Goal: Task Accomplishment & Management: Use online tool/utility

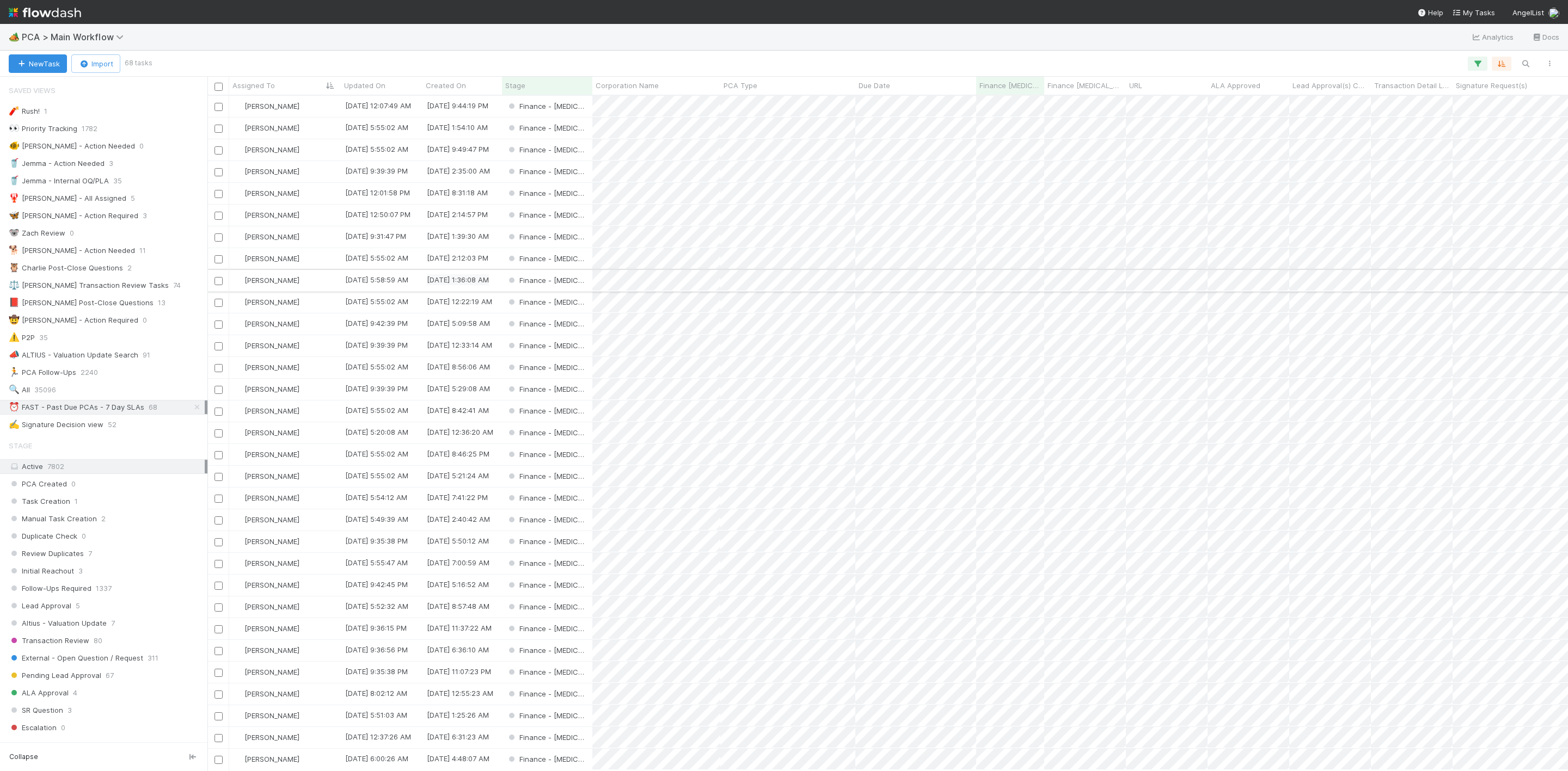
scroll to position [81, 0]
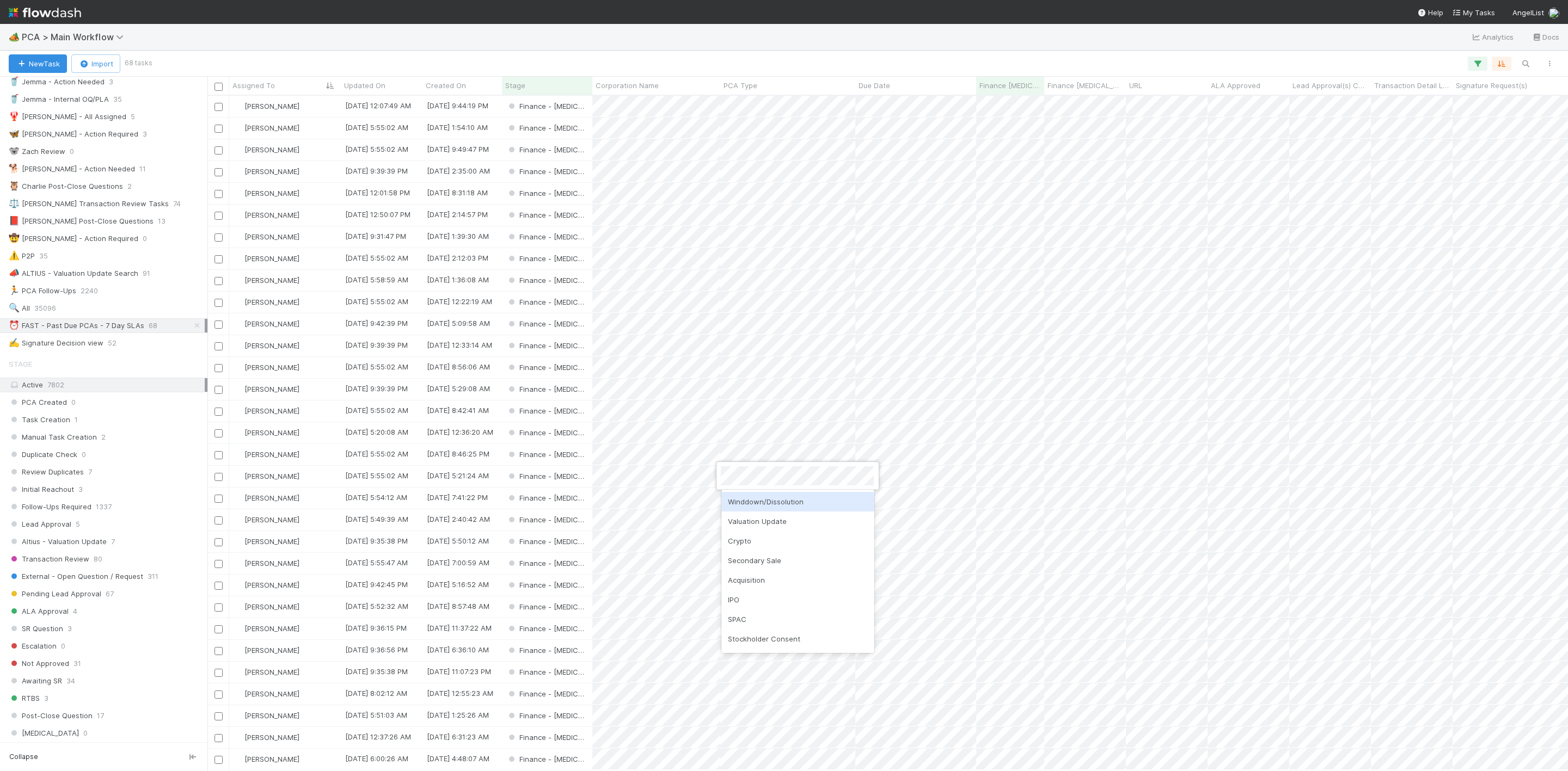
click at [297, 481] on div at bounding box center [784, 385] width 1568 height 771
click at [318, 481] on div "[PERSON_NAME]" at bounding box center [285, 477] width 111 height 21
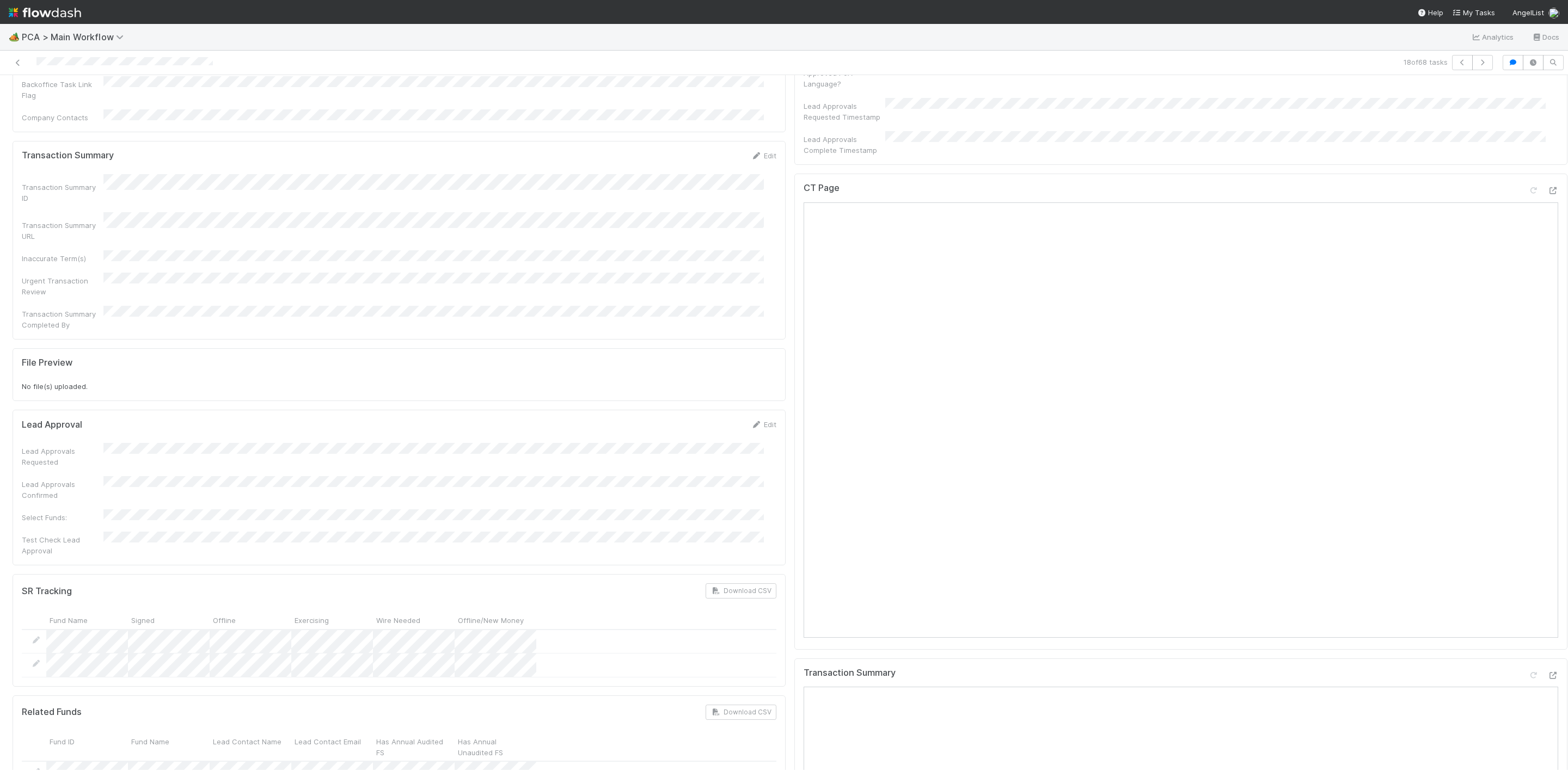
scroll to position [980, 0]
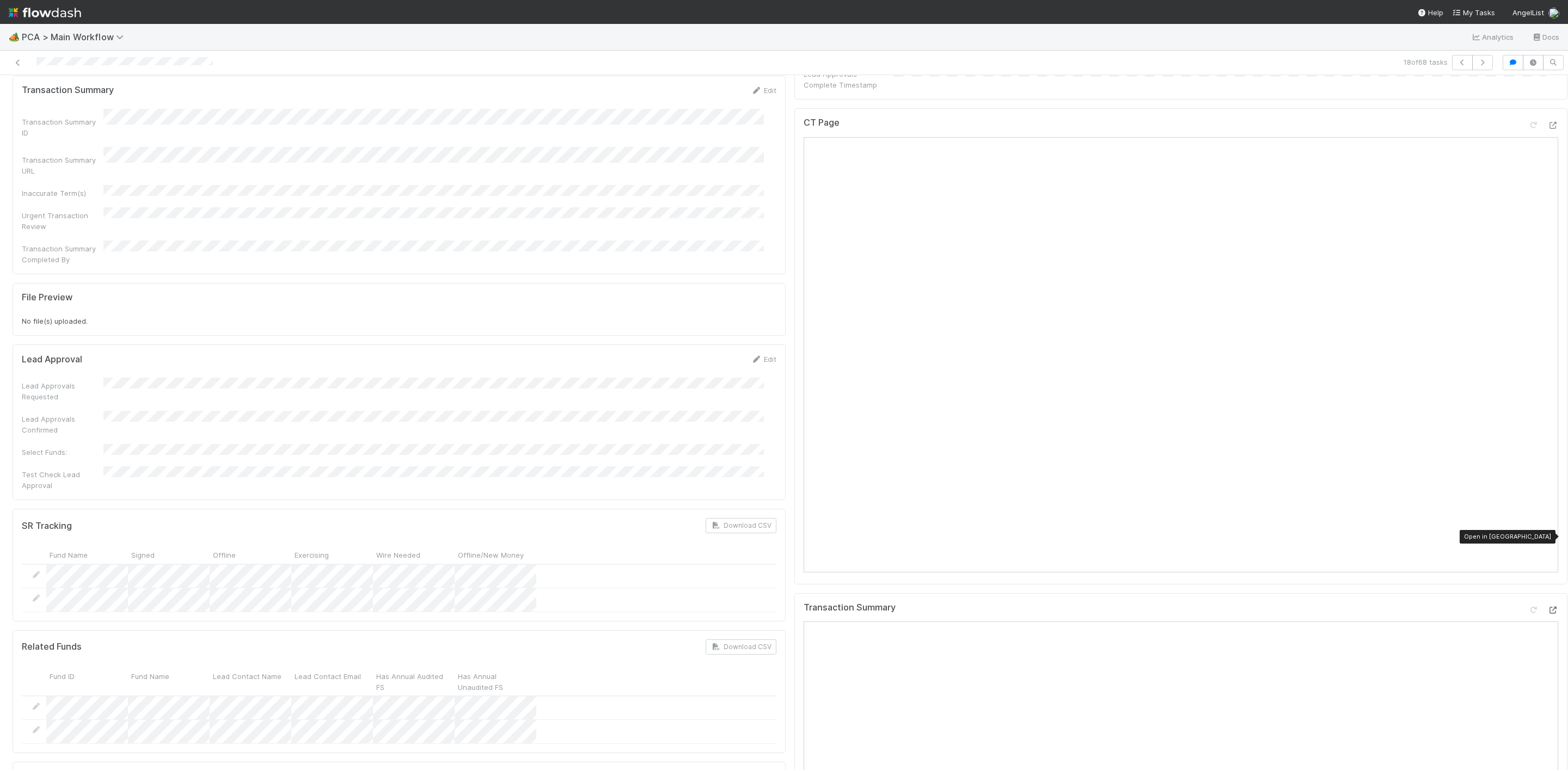
click at [1547, 607] on icon at bounding box center [1553, 610] width 11 height 7
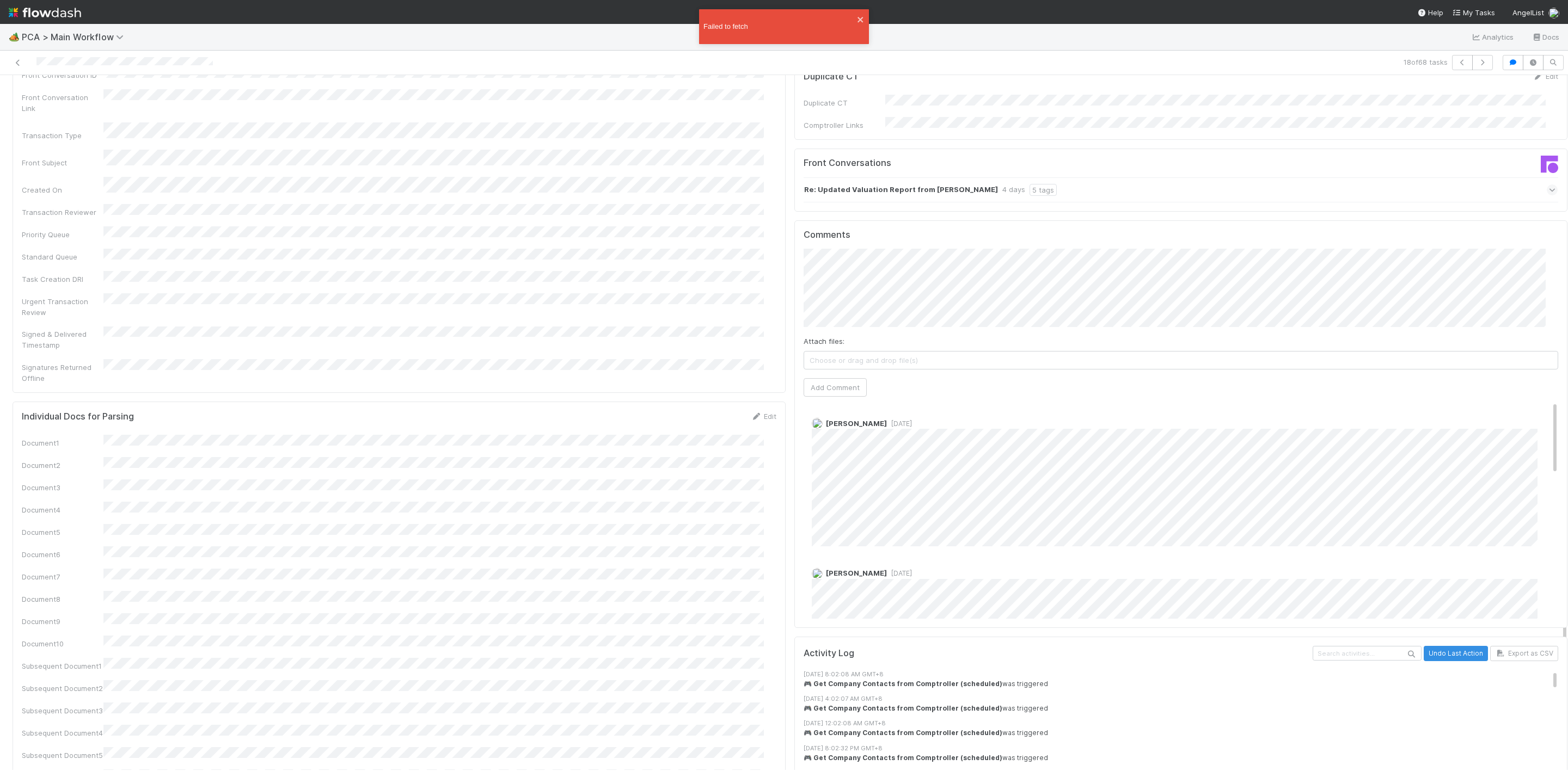
scroll to position [1714, 0]
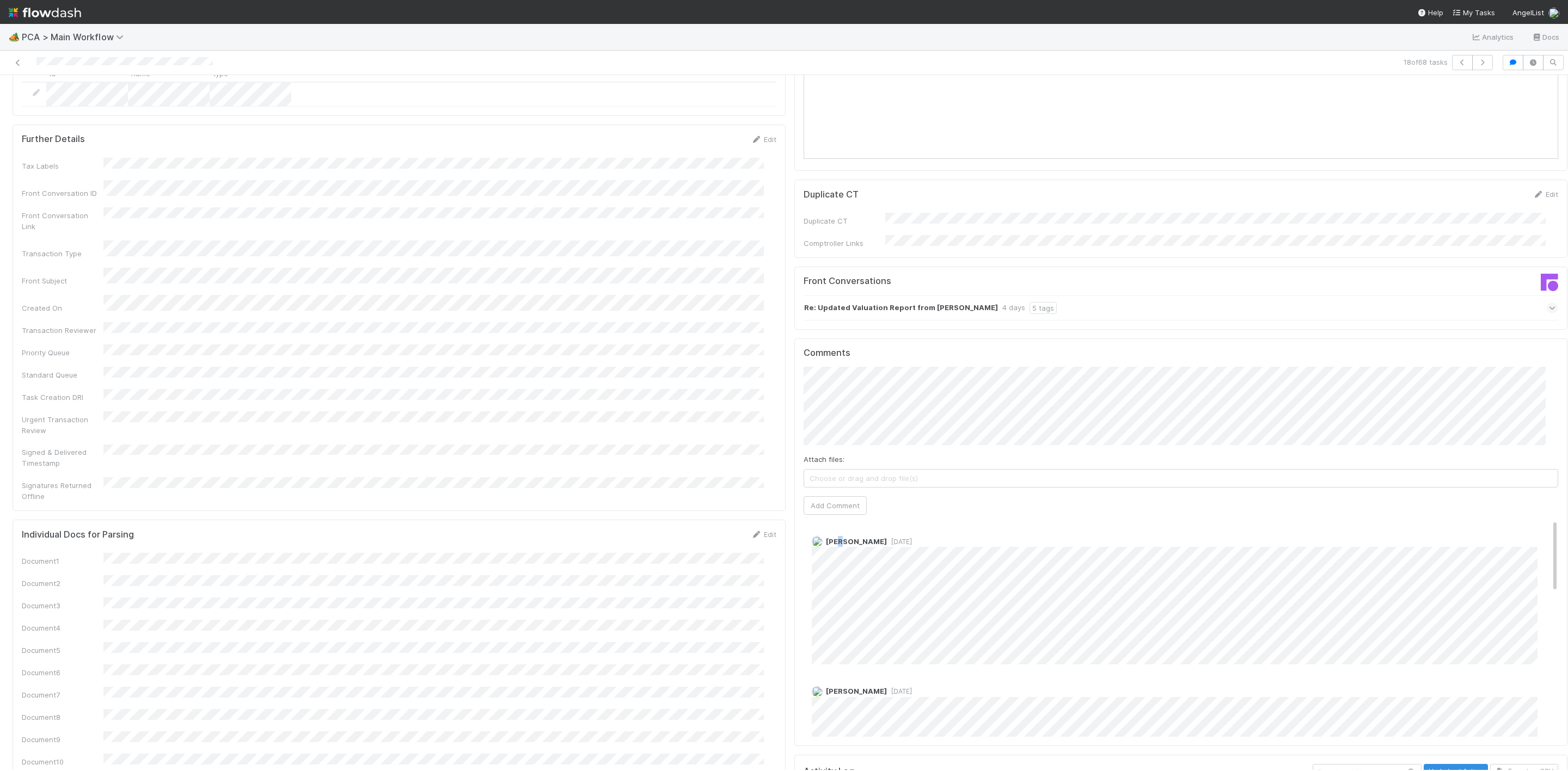
click at [830, 442] on div "Comments Attach files: Choose or drag and drop file(s) Add Comment [PERSON_NAME…" at bounding box center [1180, 542] width 754 height 389
click at [836, 496] on button "Add Comment" at bounding box center [835, 506] width 63 height 19
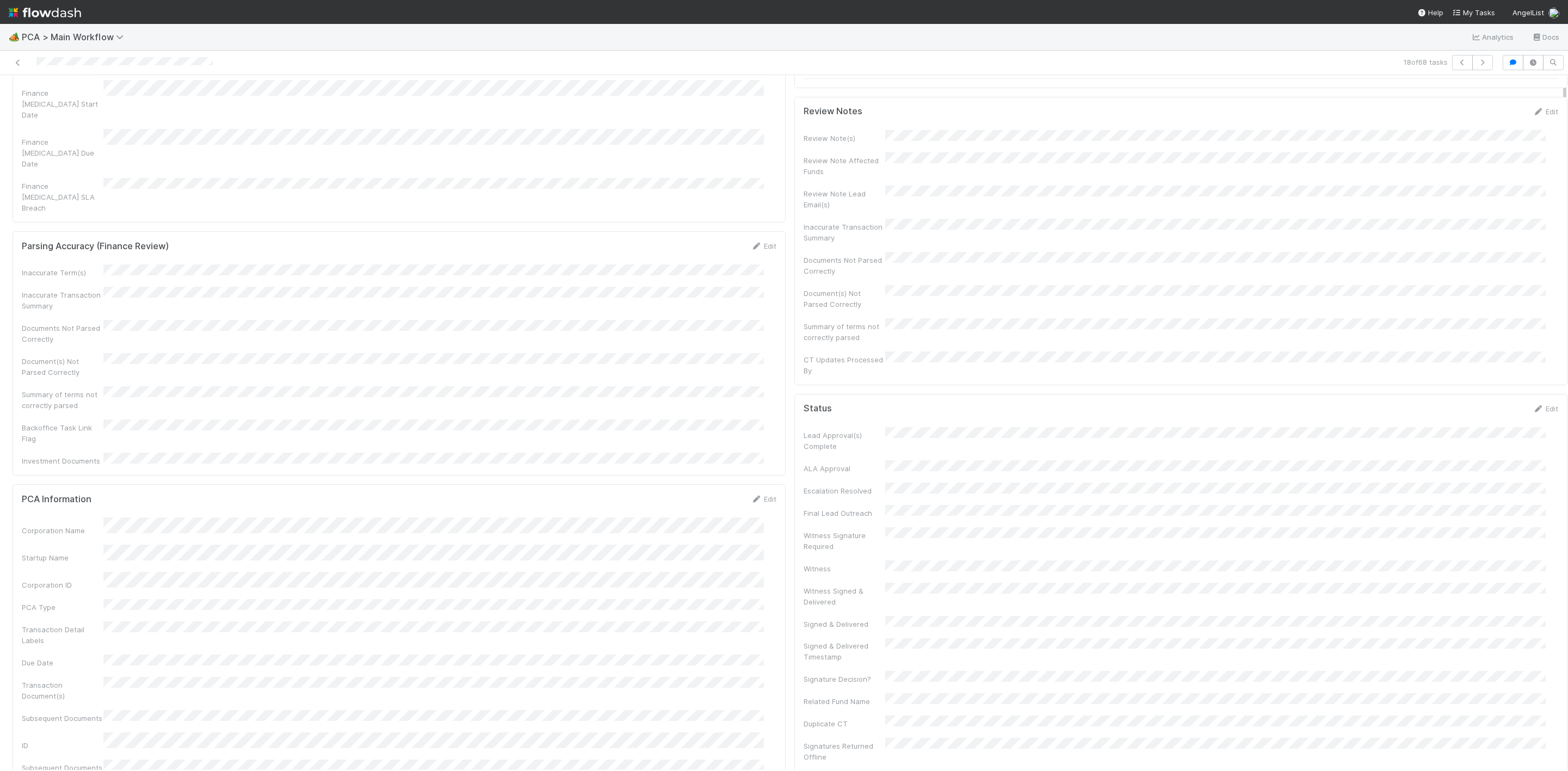
scroll to position [0, 0]
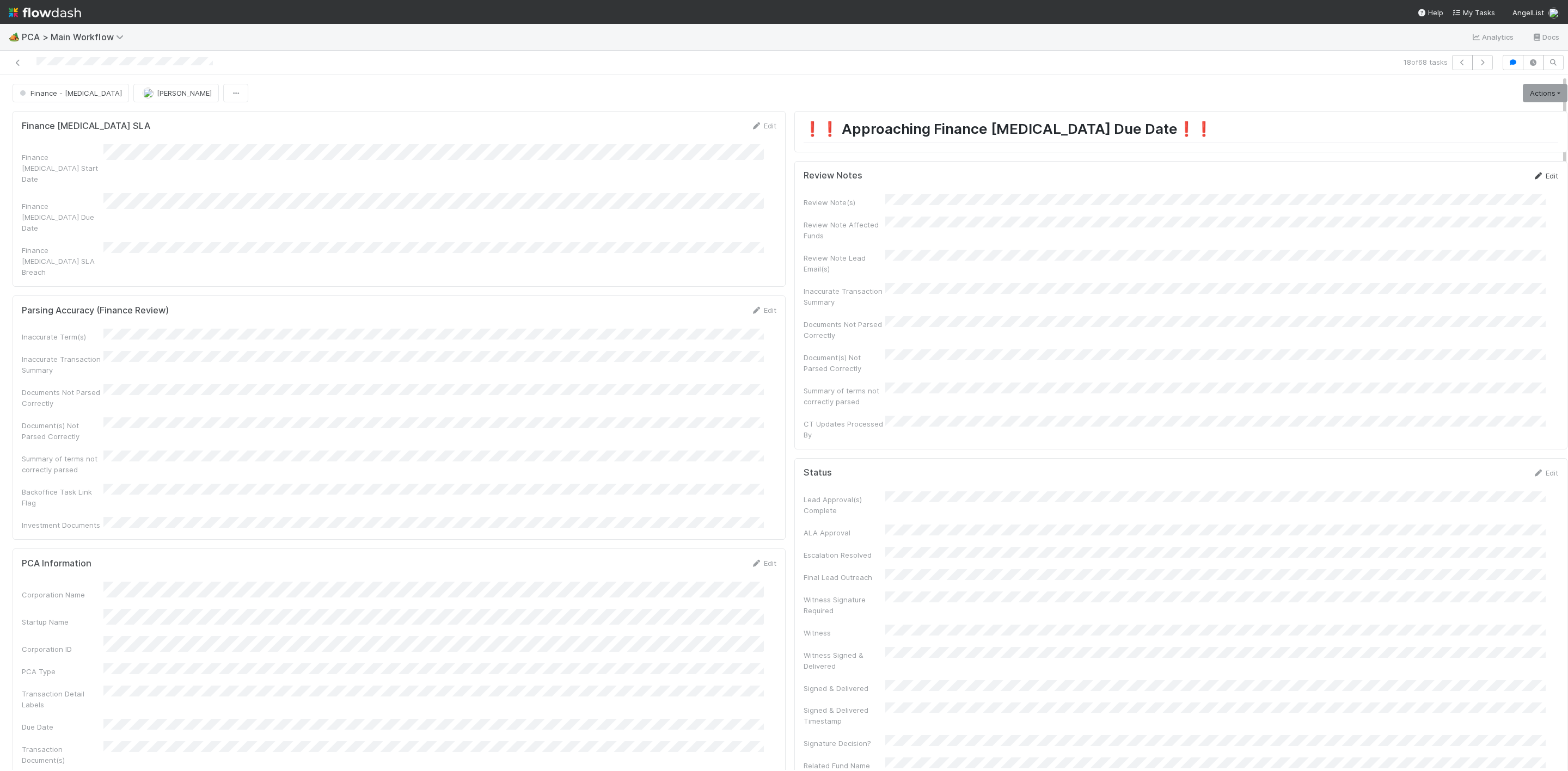
click at [1532, 176] on link "Edit" at bounding box center [1544, 176] width 25 height 8
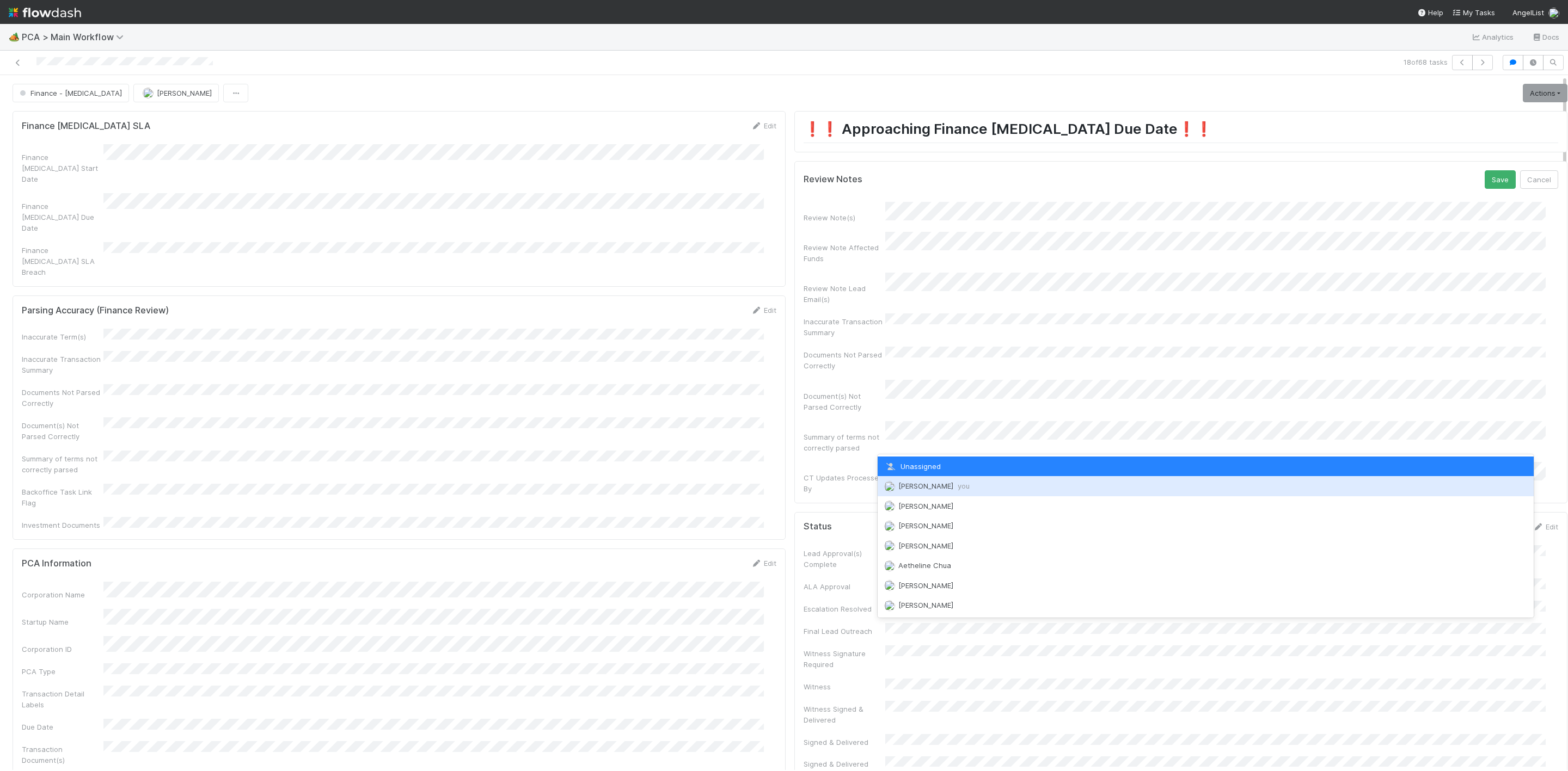
click at [928, 478] on div "[PERSON_NAME] you" at bounding box center [1205, 486] width 656 height 20
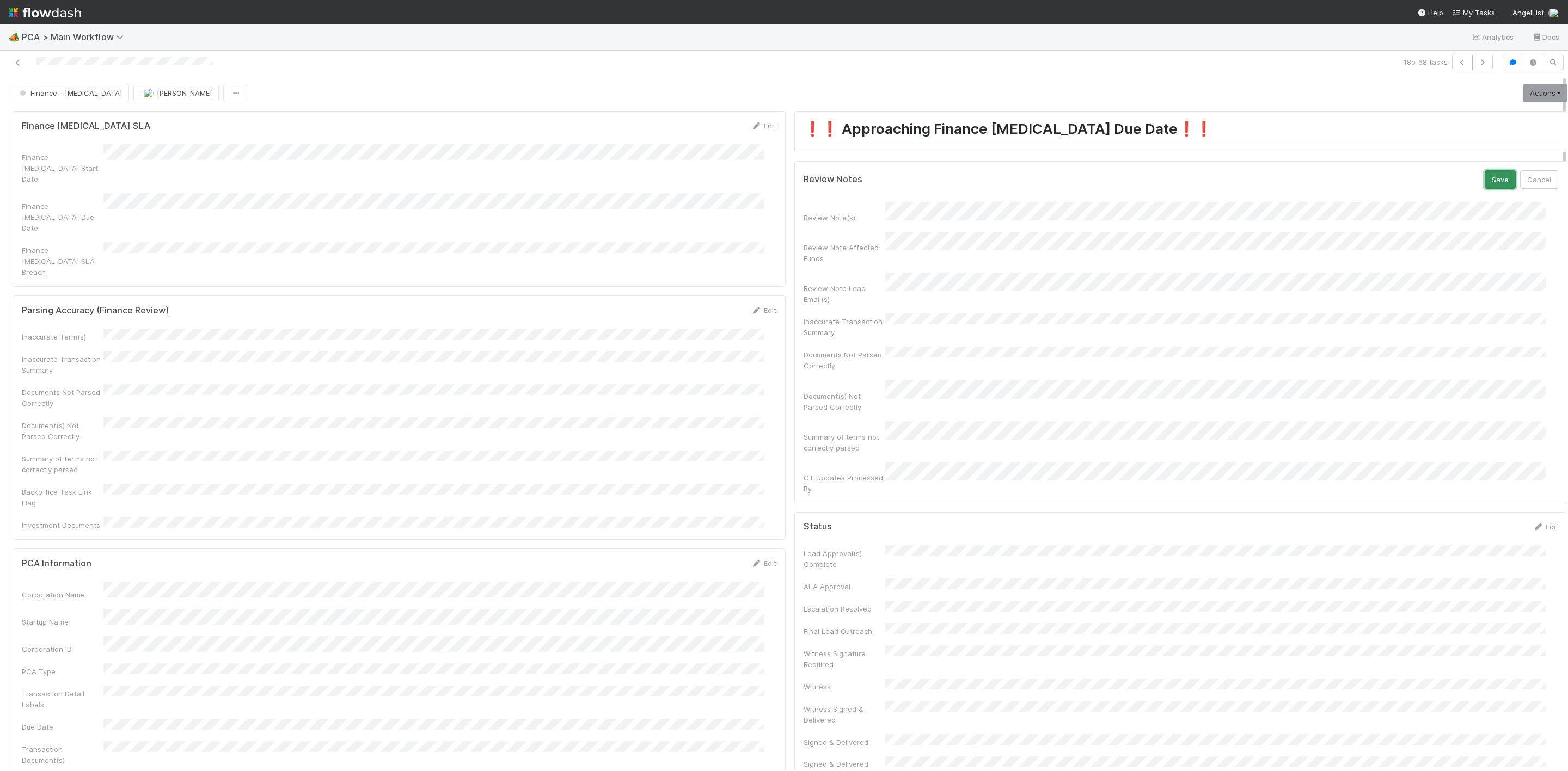
click at [1484, 176] on button "Save" at bounding box center [1499, 179] width 31 height 19
click at [1524, 101] on link "Actions" at bounding box center [1544, 93] width 44 height 19
click at [1394, 152] on button "Move to Finance Review" at bounding box center [1482, 147] width 177 height 15
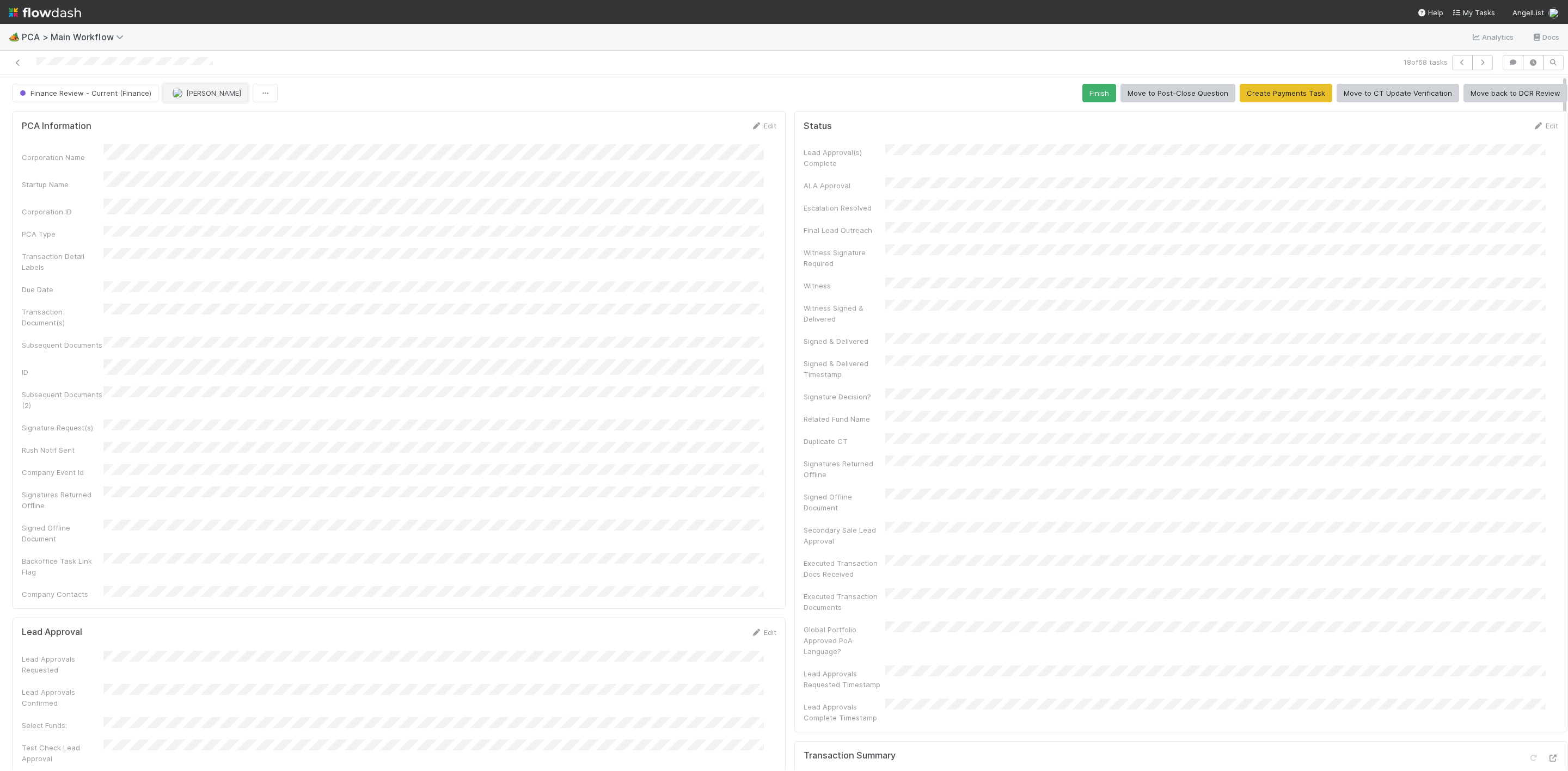
click at [183, 92] on span "[PERSON_NAME]" at bounding box center [206, 92] width 69 height 8
click at [182, 118] on span "[PERSON_NAME]" at bounding box center [205, 122] width 55 height 8
click at [19, 61] on icon at bounding box center [18, 62] width 11 height 7
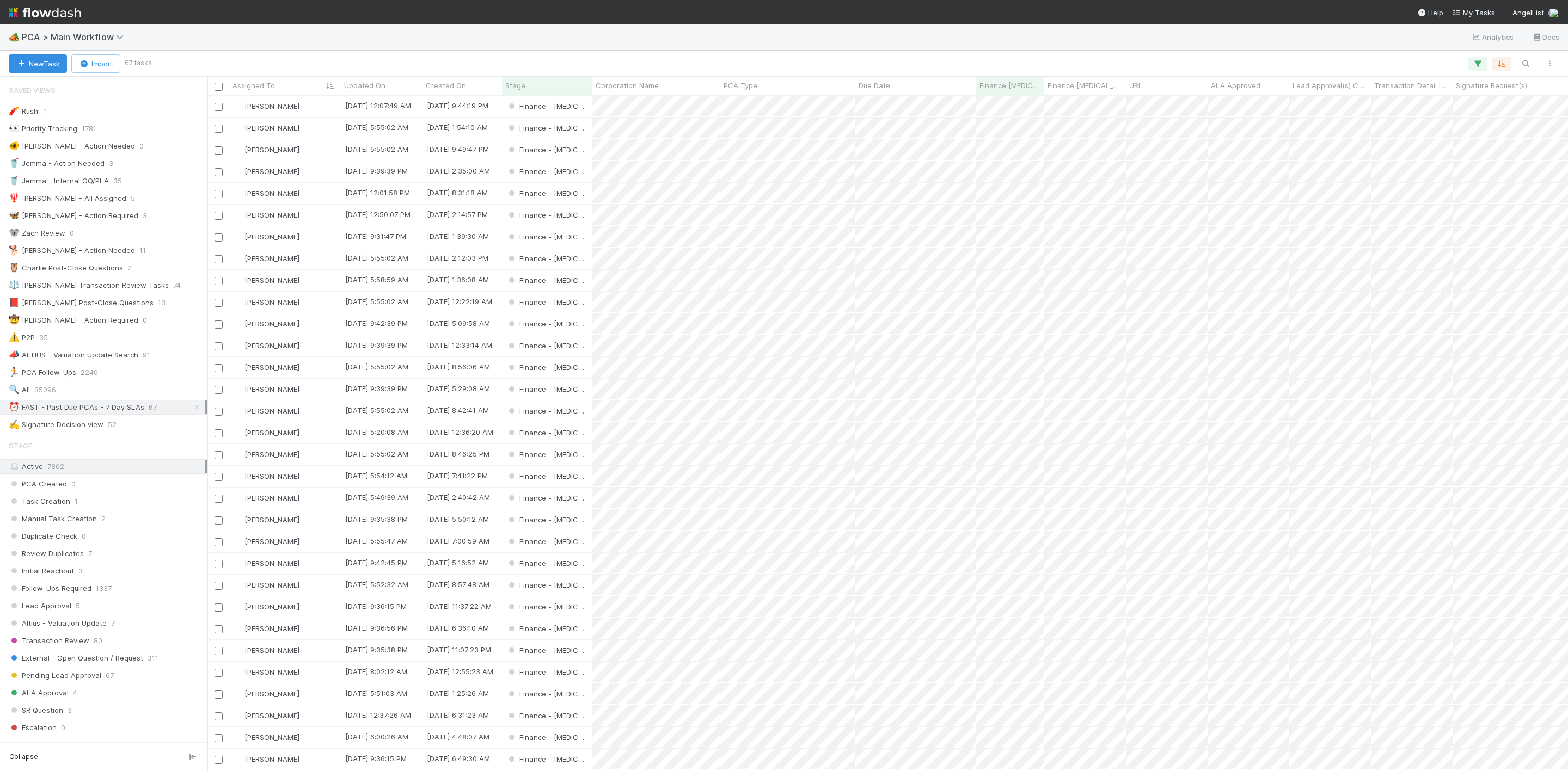
scroll to position [662, 1348]
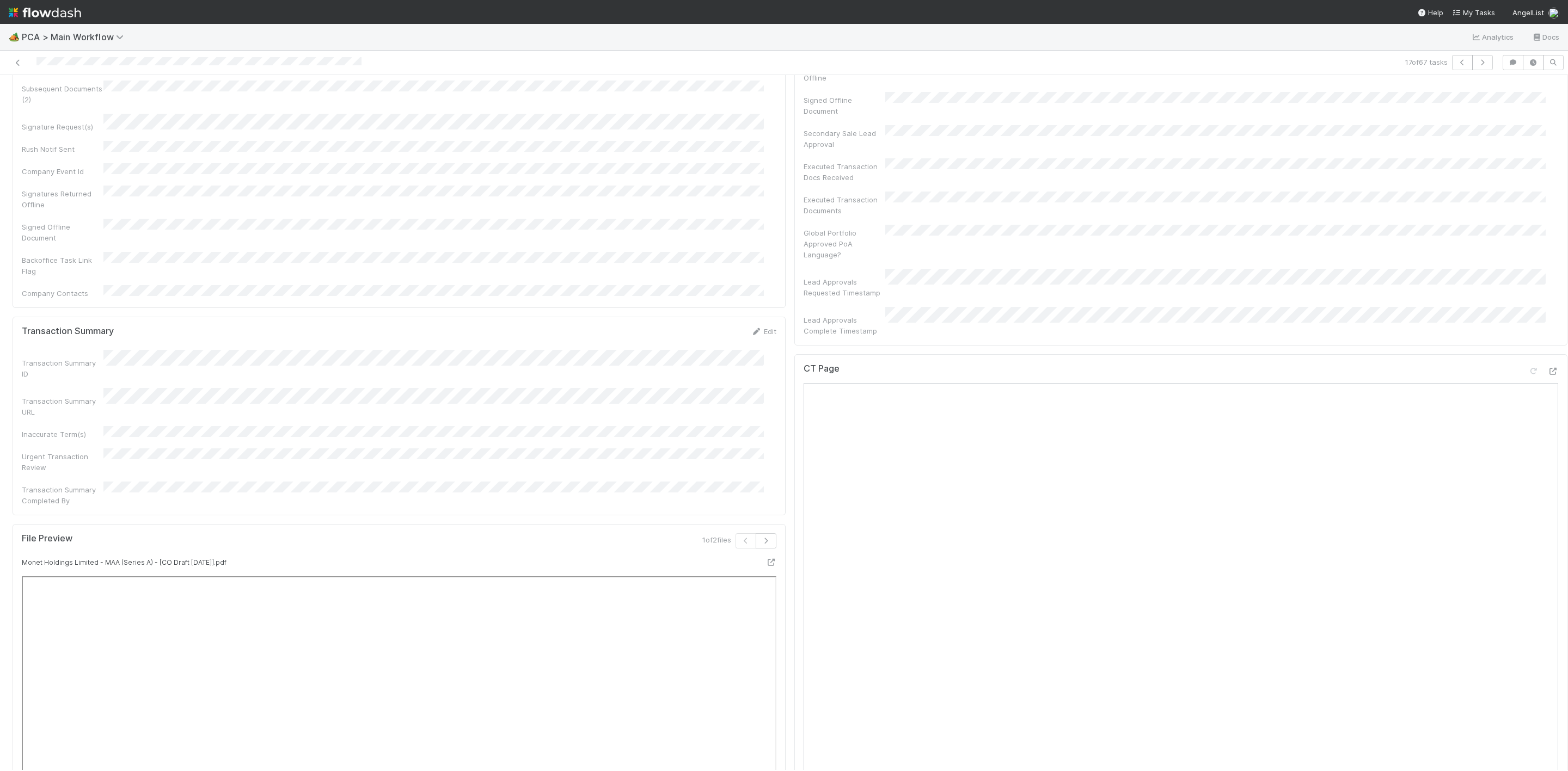
scroll to position [897, 0]
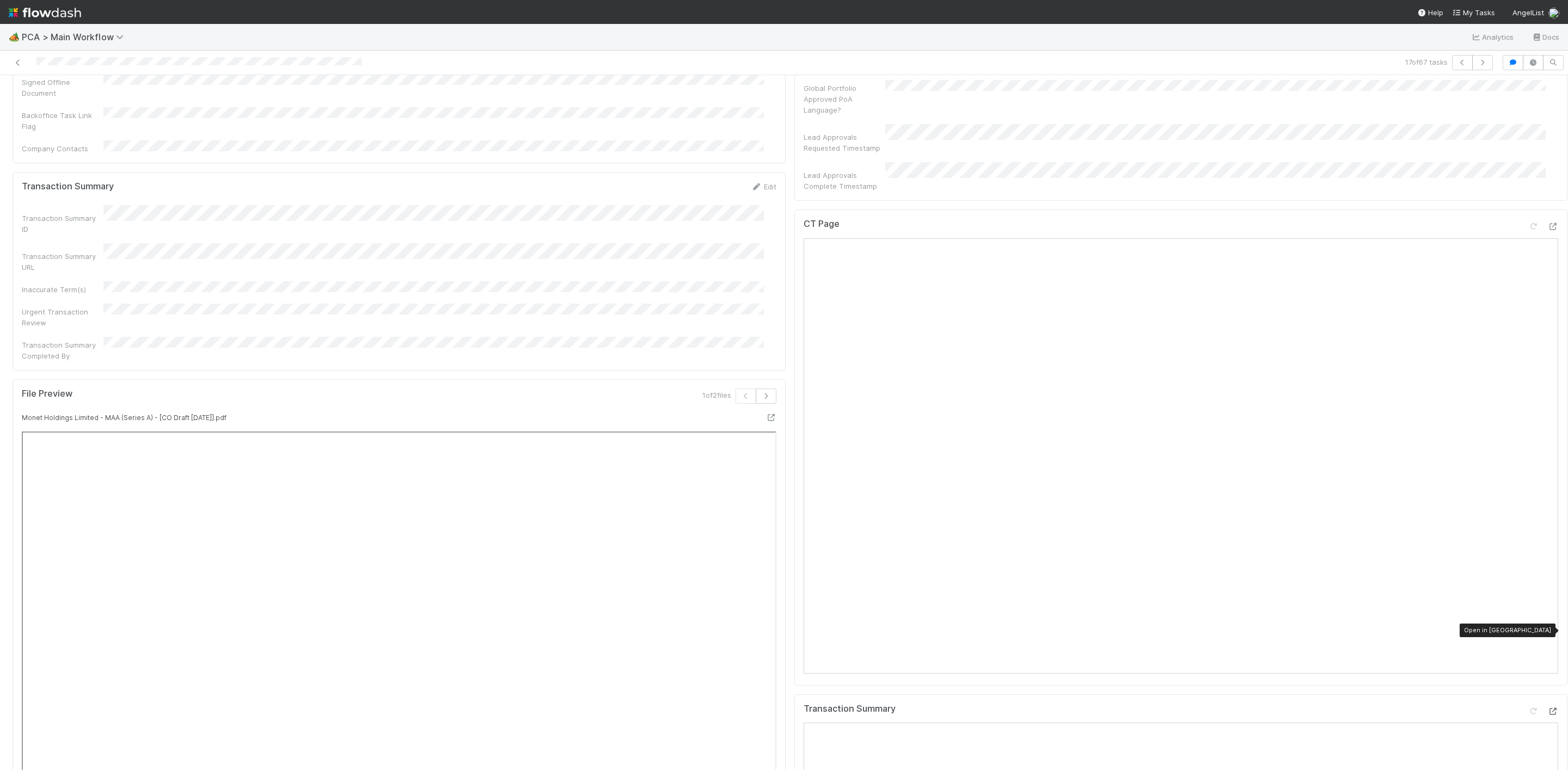
click at [1547, 708] on icon at bounding box center [1553, 711] width 11 height 7
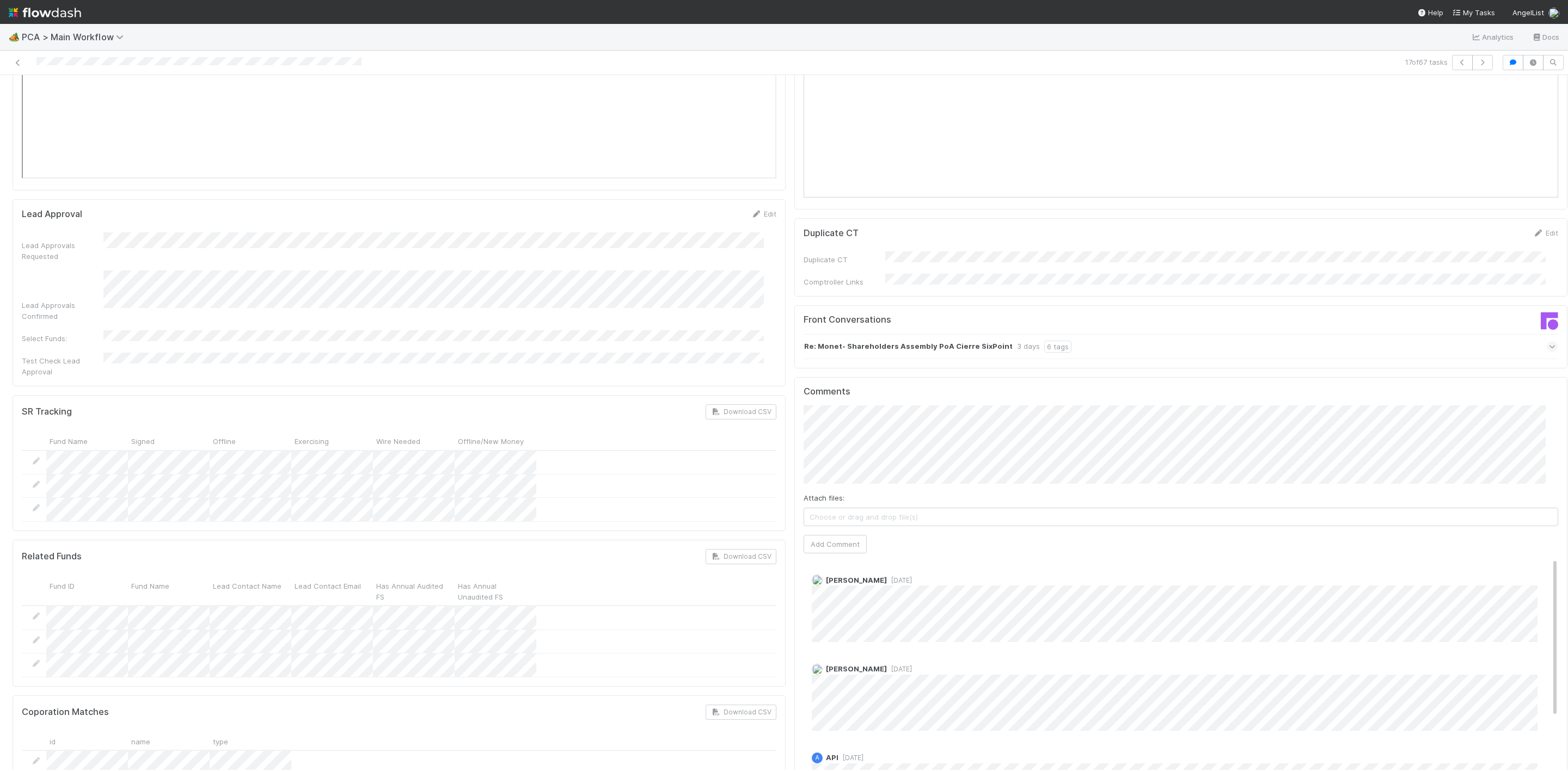
scroll to position [1796, 0]
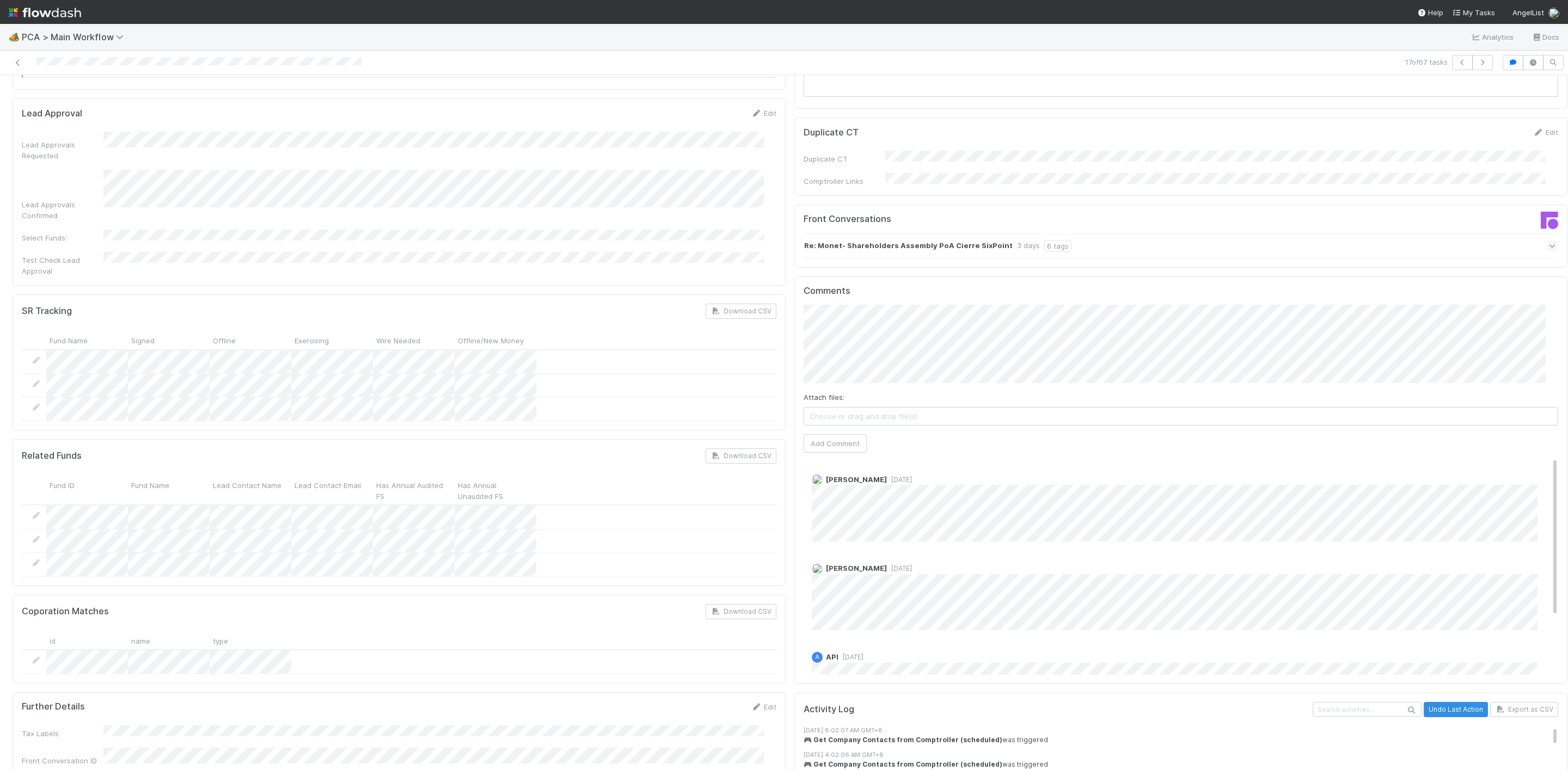
click at [937, 555] on div "Zachary Conley 4 days ago" at bounding box center [1187, 593] width 767 height 75
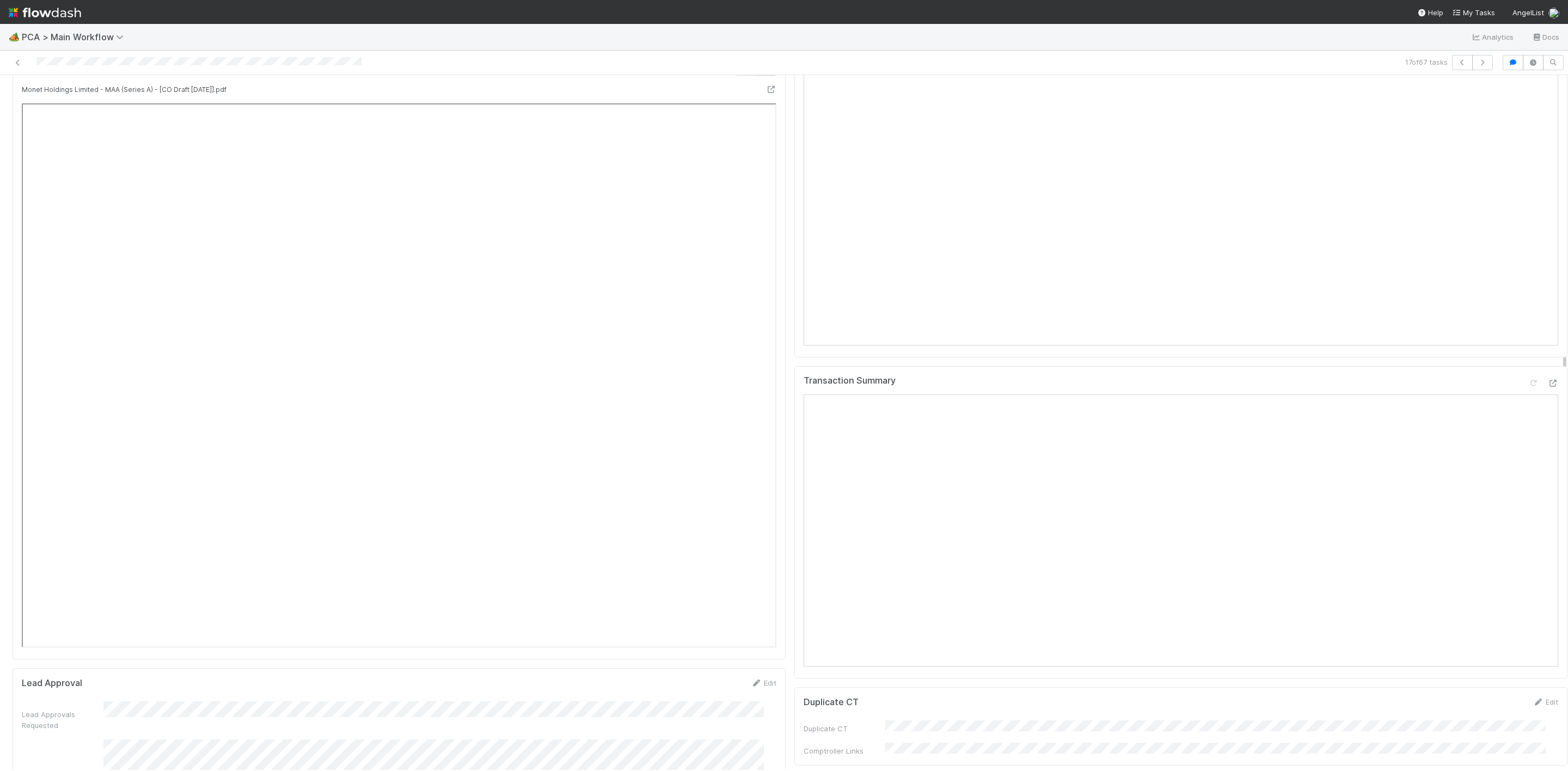
scroll to position [1224, 0]
